Goal: Task Accomplishment & Management: Use online tool/utility

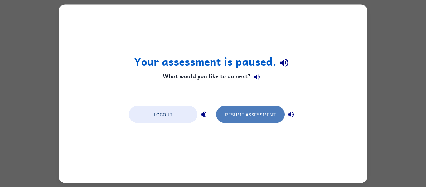
click at [261, 110] on button "Resume Assessment" at bounding box center [250, 114] width 69 height 17
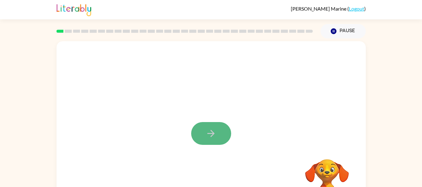
click at [204, 130] on button "button" at bounding box center [211, 133] width 40 height 23
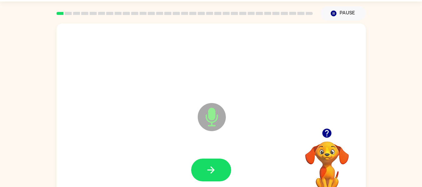
scroll to position [26, 0]
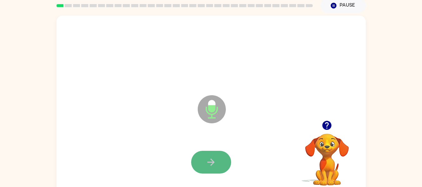
click at [215, 161] on icon "button" at bounding box center [210, 162] width 11 height 11
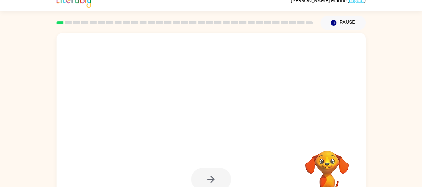
scroll to position [6, 0]
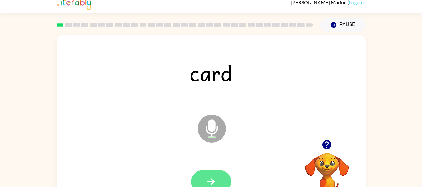
click at [209, 176] on icon "button" at bounding box center [210, 181] width 11 height 11
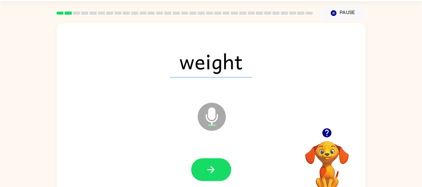
scroll to position [18, 0]
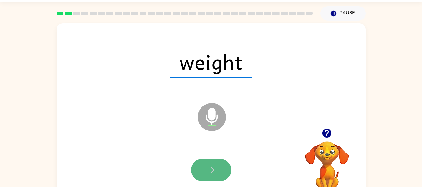
click at [204, 169] on button "button" at bounding box center [211, 170] width 40 height 23
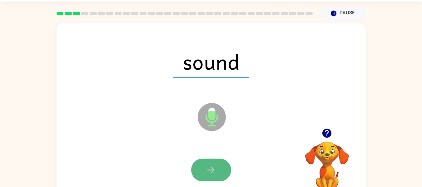
click at [204, 169] on button "button" at bounding box center [211, 170] width 40 height 23
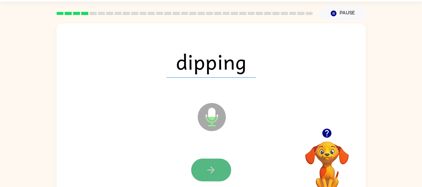
drag, startPoint x: 204, startPoint y: 170, endPoint x: 199, endPoint y: 169, distance: 5.4
click at [199, 169] on button "button" at bounding box center [211, 170] width 40 height 23
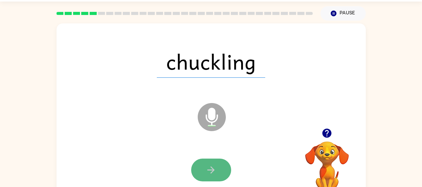
click at [225, 168] on button "button" at bounding box center [211, 170] width 40 height 23
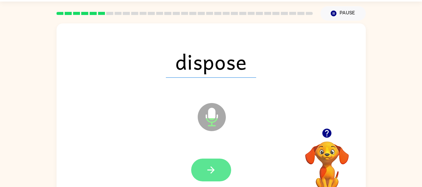
click at [222, 166] on button "button" at bounding box center [211, 170] width 40 height 23
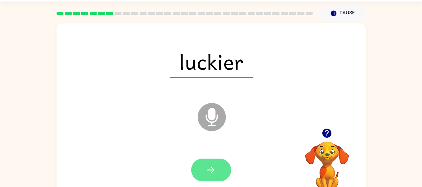
click at [218, 170] on button "button" at bounding box center [211, 170] width 40 height 23
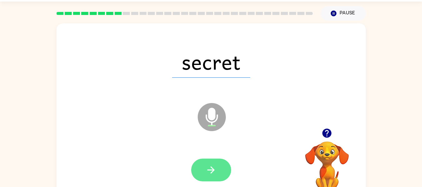
click at [208, 171] on icon "button" at bounding box center [210, 169] width 11 height 11
drag, startPoint x: 208, startPoint y: 171, endPoint x: 194, endPoint y: 170, distance: 14.1
click at [194, 170] on button "button" at bounding box center [211, 170] width 40 height 23
click at [204, 166] on button "button" at bounding box center [211, 170] width 40 height 23
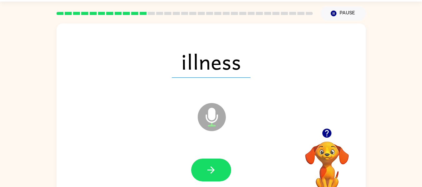
click at [204, 166] on button "button" at bounding box center [211, 170] width 40 height 23
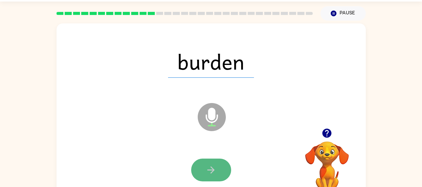
drag, startPoint x: 204, startPoint y: 166, endPoint x: 197, endPoint y: 167, distance: 6.9
click at [197, 167] on button "button" at bounding box center [211, 170] width 40 height 23
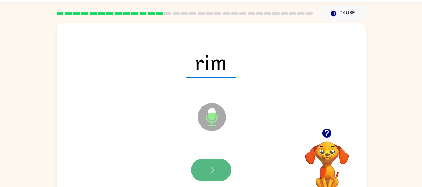
click at [198, 169] on button "button" at bounding box center [211, 170] width 40 height 23
click at [206, 160] on button "button" at bounding box center [211, 170] width 40 height 23
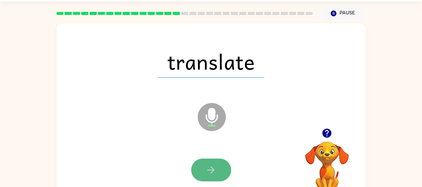
click at [211, 166] on icon "button" at bounding box center [210, 169] width 11 height 11
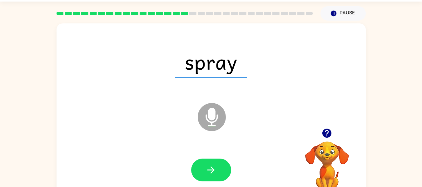
drag, startPoint x: 211, startPoint y: 166, endPoint x: 201, endPoint y: 170, distance: 10.6
click at [201, 170] on button "button" at bounding box center [211, 170] width 40 height 23
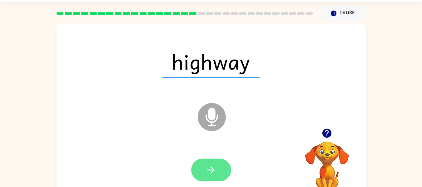
drag, startPoint x: 201, startPoint y: 170, endPoint x: 197, endPoint y: 169, distance: 4.2
click at [197, 169] on button "button" at bounding box center [211, 170] width 40 height 23
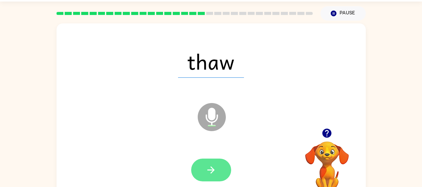
click at [205, 162] on button "button" at bounding box center [211, 170] width 40 height 23
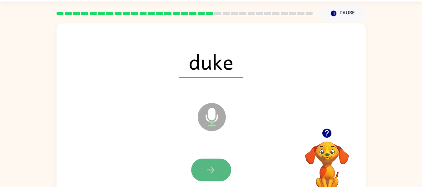
click at [208, 172] on icon "button" at bounding box center [210, 169] width 11 height 11
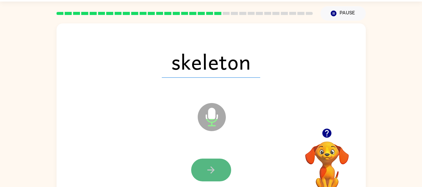
drag, startPoint x: 208, startPoint y: 172, endPoint x: 203, endPoint y: 170, distance: 5.5
click at [203, 170] on button "button" at bounding box center [211, 170] width 40 height 23
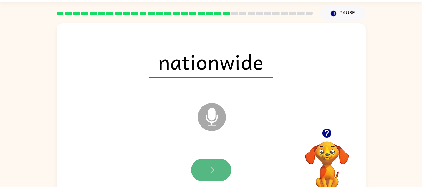
click at [203, 171] on button "button" at bounding box center [211, 170] width 40 height 23
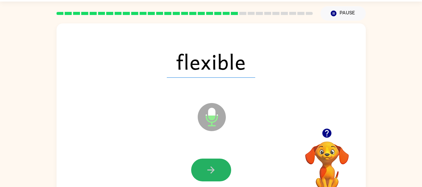
click at [203, 171] on button "button" at bounding box center [211, 170] width 40 height 23
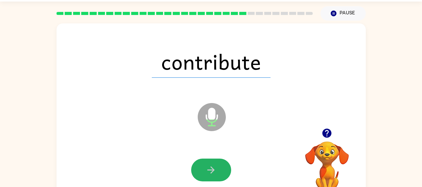
click at [203, 171] on button "button" at bounding box center [211, 170] width 40 height 23
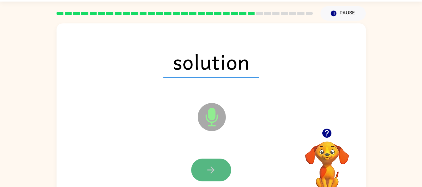
click at [201, 170] on button "button" at bounding box center [211, 170] width 40 height 23
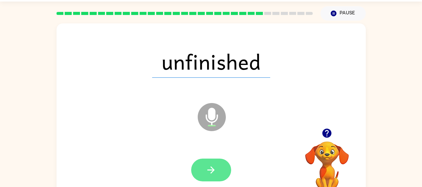
click at [208, 167] on icon "button" at bounding box center [210, 169] width 11 height 11
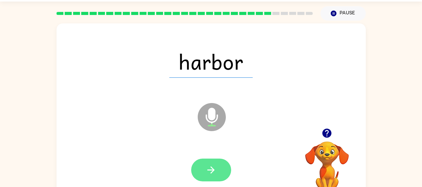
click at [205, 167] on button "button" at bounding box center [211, 170] width 40 height 23
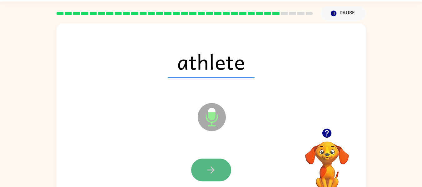
drag, startPoint x: 205, startPoint y: 167, endPoint x: 202, endPoint y: 167, distance: 3.4
click at [202, 167] on button "button" at bounding box center [211, 170] width 40 height 23
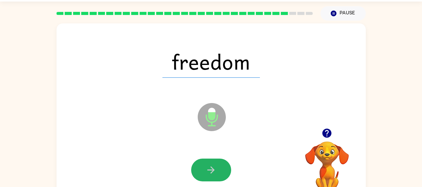
click at [202, 167] on button "button" at bounding box center [211, 170] width 40 height 23
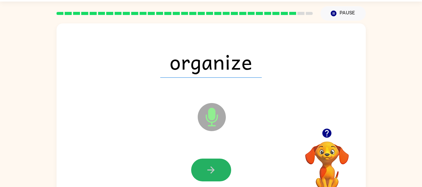
click at [202, 167] on button "button" at bounding box center [211, 170] width 40 height 23
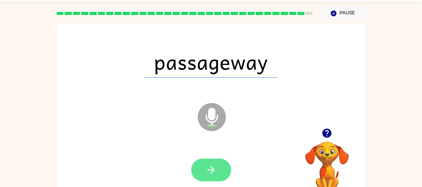
click at [201, 167] on button "button" at bounding box center [211, 170] width 40 height 23
